Goal: Find specific page/section: Find specific page/section

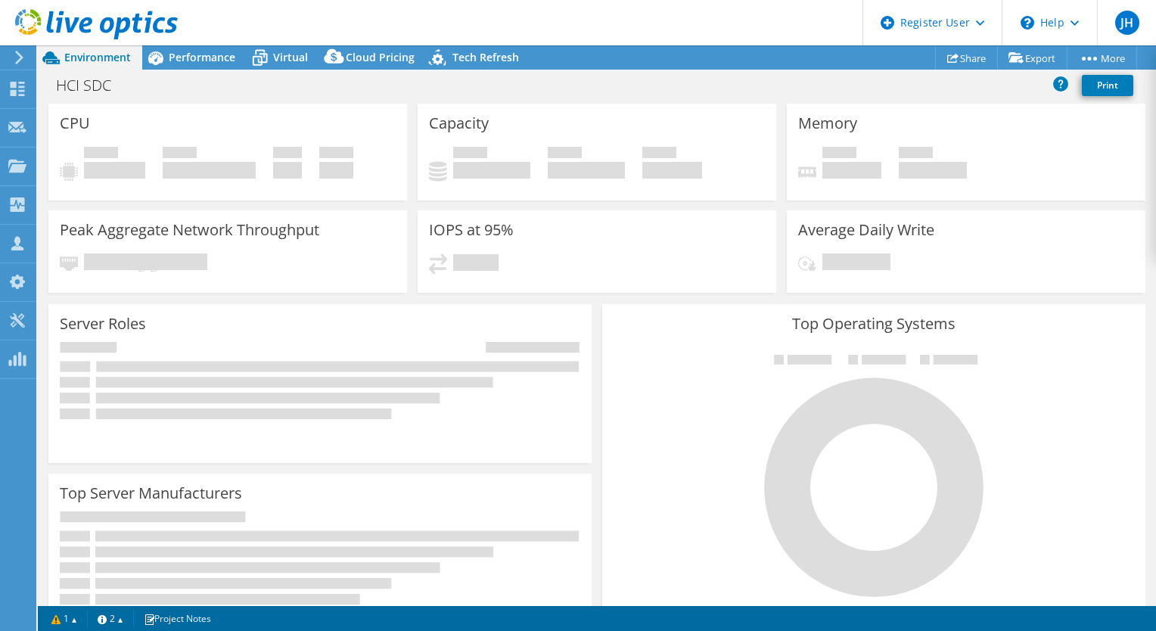
select select "USD"
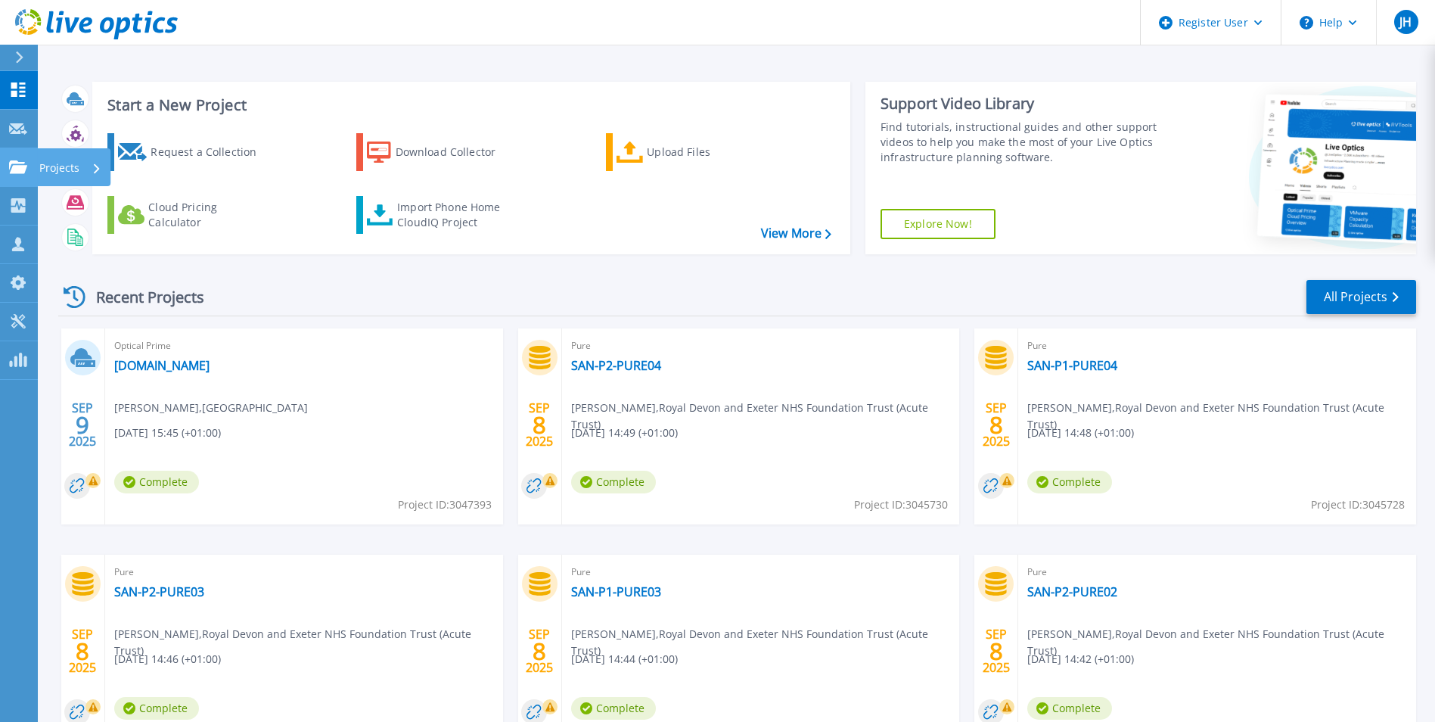
click at [44, 171] on p "Projects" at bounding box center [59, 167] width 40 height 39
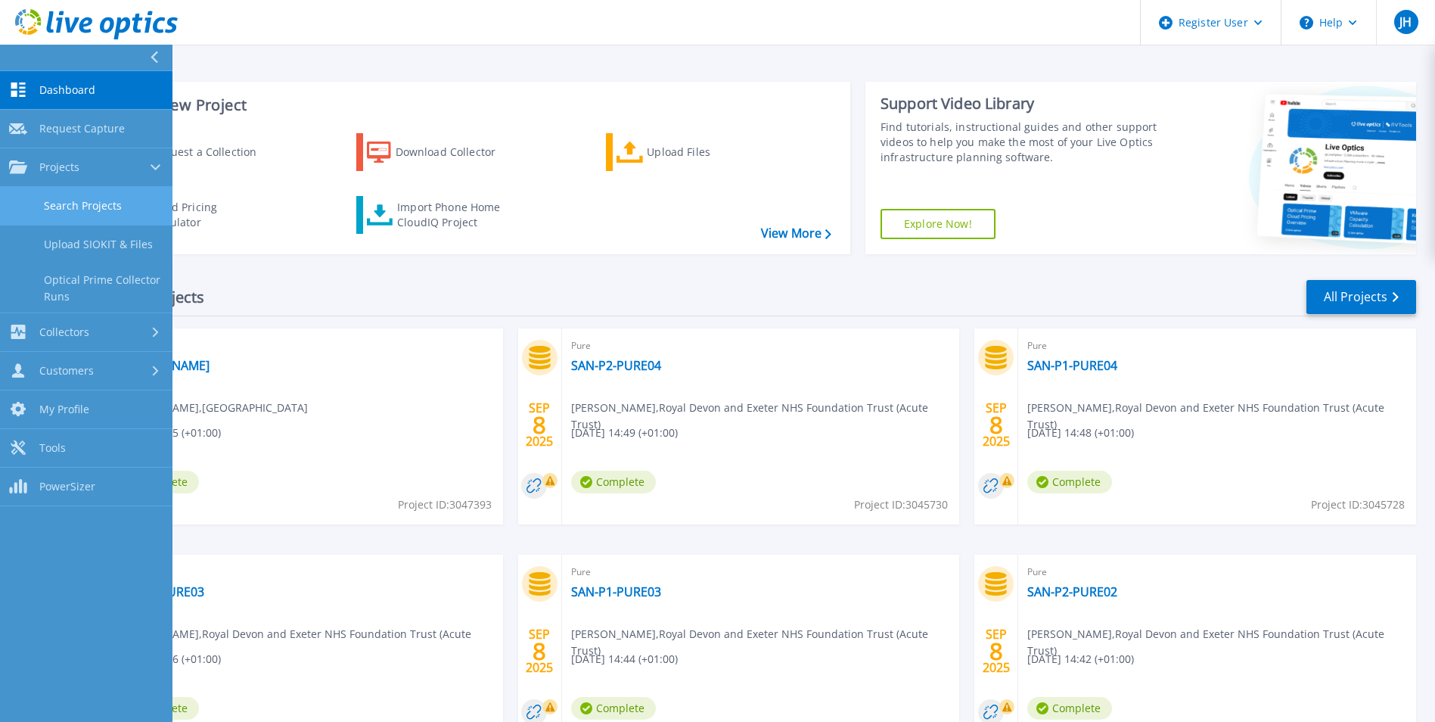
click at [58, 200] on link "Search Projects" at bounding box center [86, 206] width 173 height 39
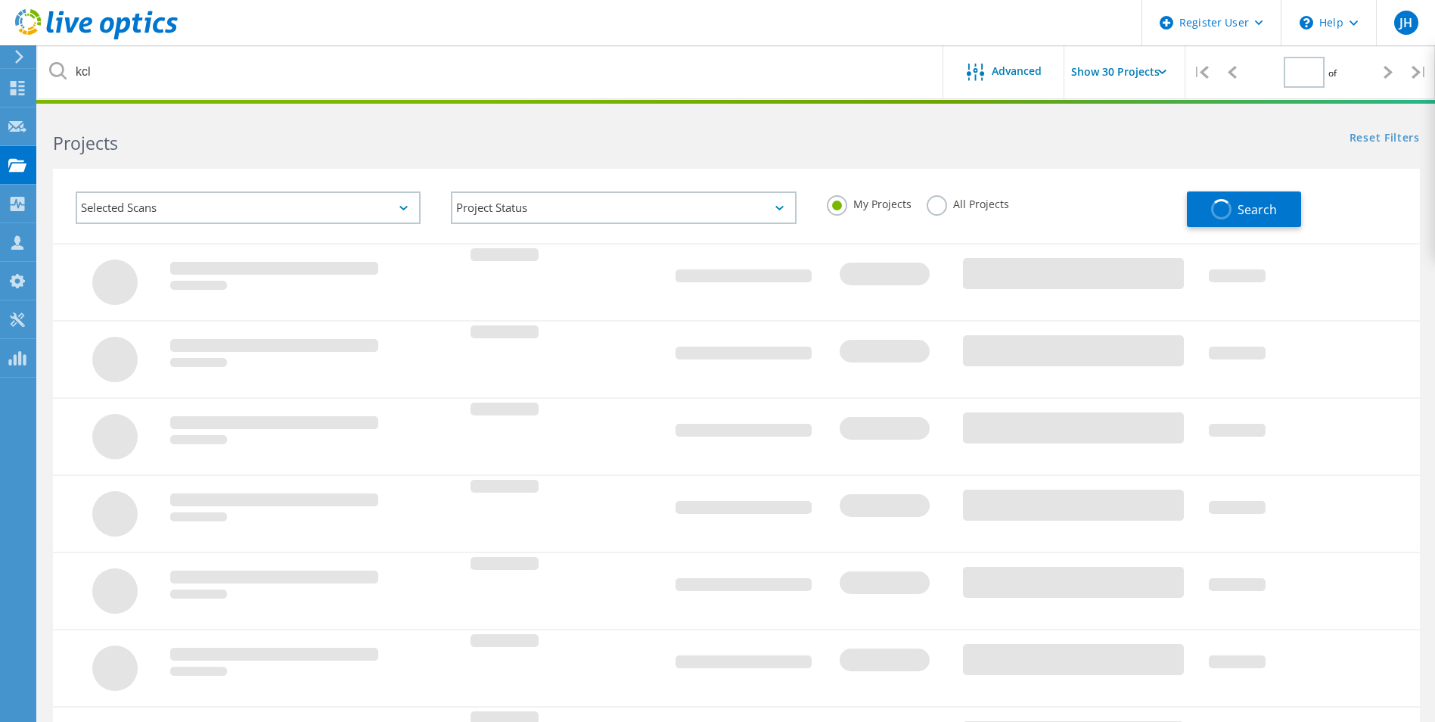
type input "1"
